Goal: Find specific page/section: Find specific page/section

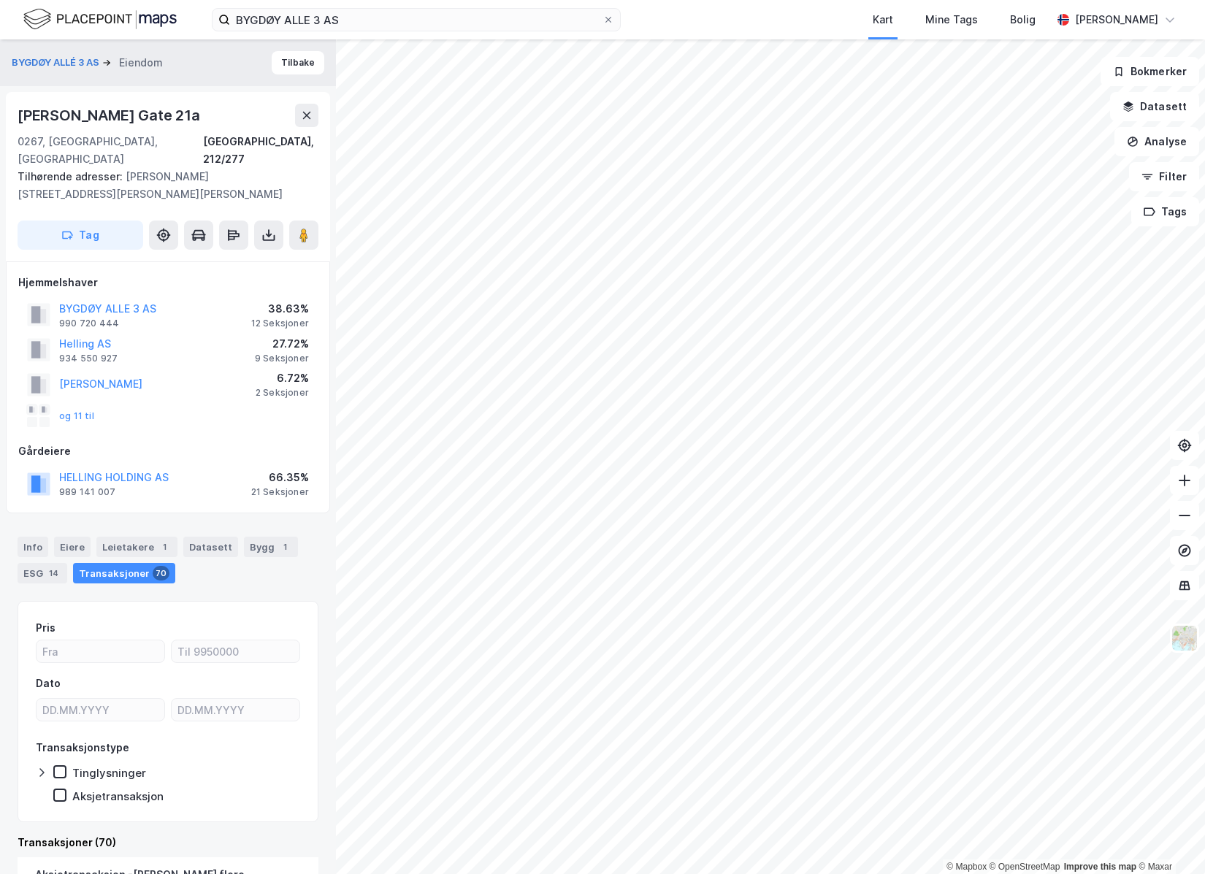
click at [195, 112] on div "[PERSON_NAME] Gate 21a" at bounding box center [111, 115] width 186 height 23
drag, startPoint x: 199, startPoint y: 113, endPoint x: 12, endPoint y: 112, distance: 187.0
click at [12, 112] on div "[PERSON_NAME][GEOGRAPHIC_DATA][STREET_ADDRESS] Tilhørende adresser: Erling [STR…" at bounding box center [168, 176] width 324 height 169
copy div "[PERSON_NAME] Gate 21"
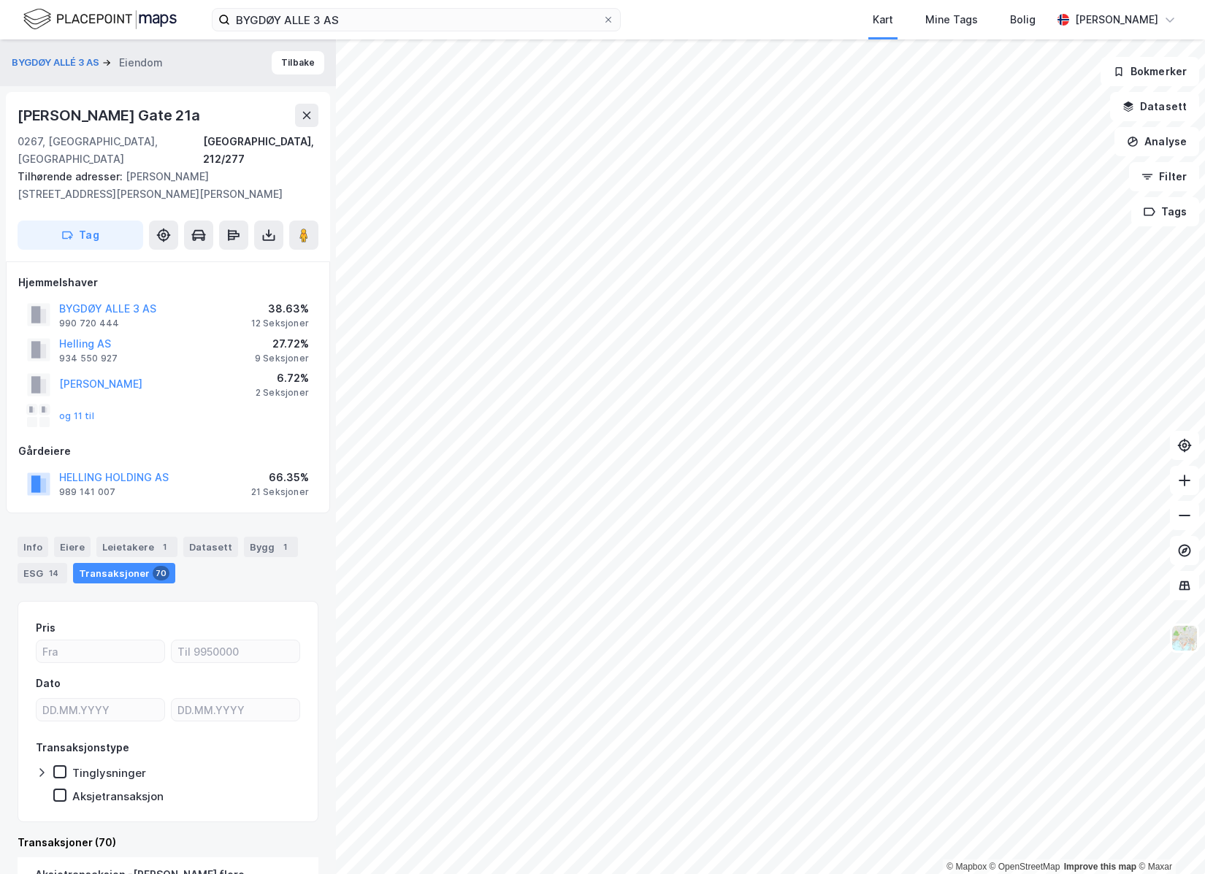
click at [199, 107] on div "[PERSON_NAME] Gate 21a" at bounding box center [111, 115] width 186 height 23
drag, startPoint x: 198, startPoint y: 111, endPoint x: 13, endPoint y: 108, distance: 184.8
click at [13, 108] on div "[PERSON_NAME][GEOGRAPHIC_DATA][STREET_ADDRESS] Tilhørende adresser: Erling [STR…" at bounding box center [168, 176] width 324 height 169
copy div "[PERSON_NAME] Gate 21"
click at [166, 96] on div "[PERSON_NAME][GEOGRAPHIC_DATA][STREET_ADDRESS] Tilhørende adresser: Erling [STR…" at bounding box center [168, 176] width 324 height 169
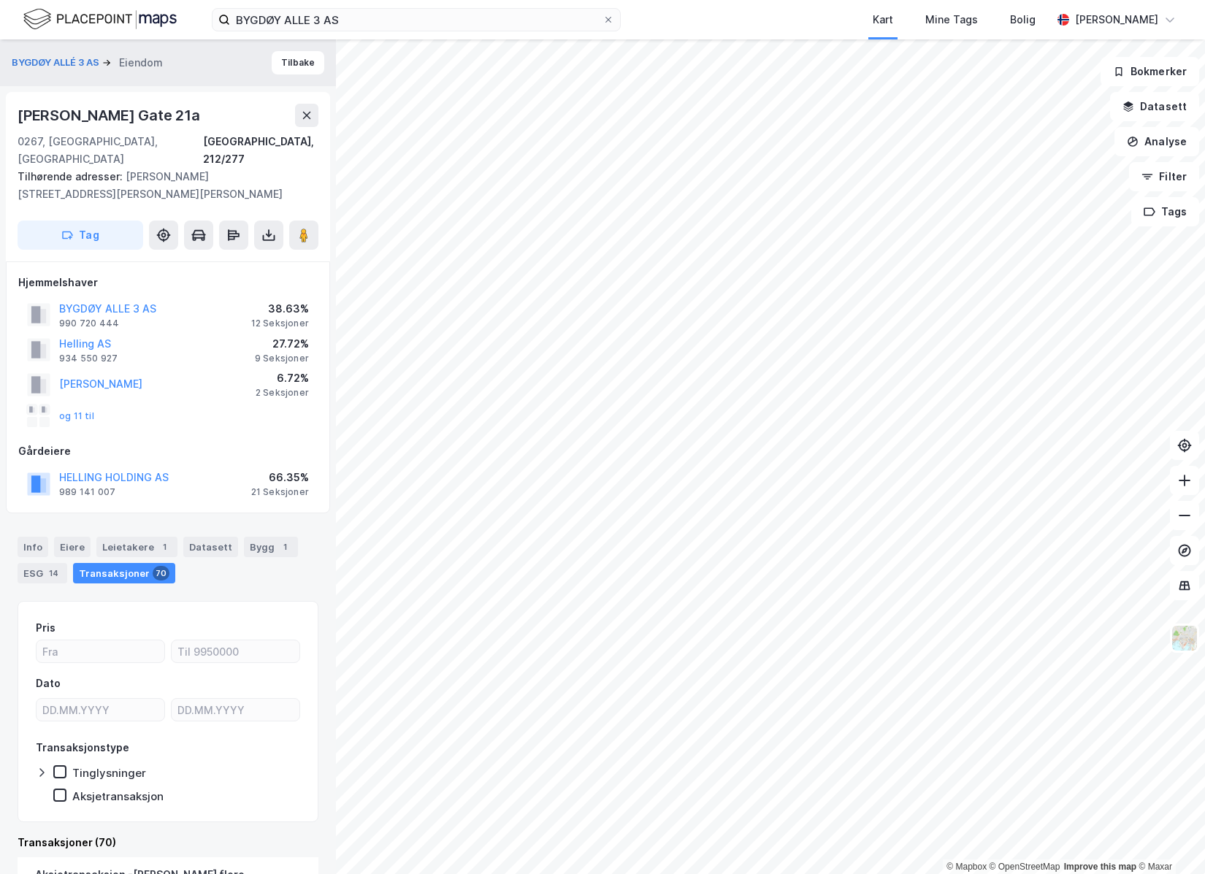
drag, startPoint x: 199, startPoint y: 117, endPoint x: 12, endPoint y: 114, distance: 187.0
click at [12, 114] on div "[PERSON_NAME][GEOGRAPHIC_DATA][STREET_ADDRESS] Tilhørende adresser: Erling [STR…" at bounding box center [168, 176] width 324 height 169
copy div "[PERSON_NAME] Gate 21"
click at [196, 96] on div "[PERSON_NAME][GEOGRAPHIC_DATA][STREET_ADDRESS] Tilhørende adresser: Erling [STR…" at bounding box center [168, 176] width 324 height 169
drag, startPoint x: 199, startPoint y: 118, endPoint x: 9, endPoint y: 104, distance: 190.3
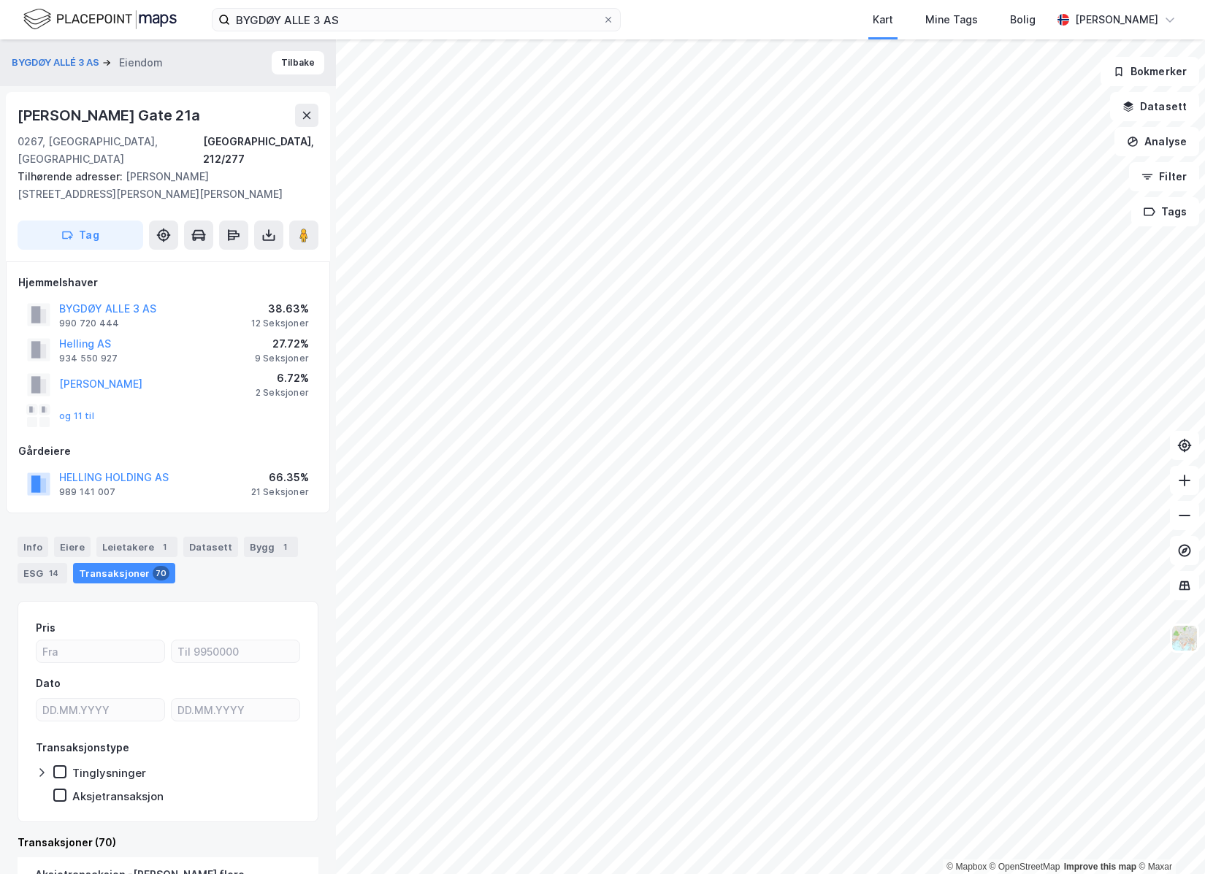
click at [9, 104] on div "[PERSON_NAME][GEOGRAPHIC_DATA][STREET_ADDRESS] Tilhørende adresser: Erling [STR…" at bounding box center [168, 176] width 324 height 169
copy div "[PERSON_NAME] Gate 21"
